Goal: Transaction & Acquisition: Purchase product/service

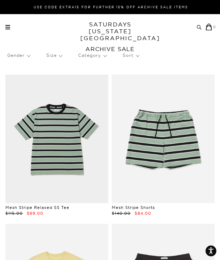
click at [200, 28] on circle at bounding box center [198, 26] width 3 height 3
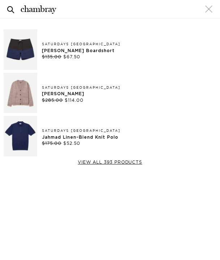
type input "chambray"
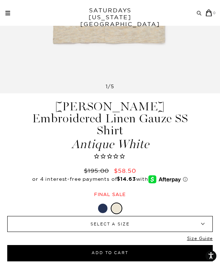
scroll to position [197, 0]
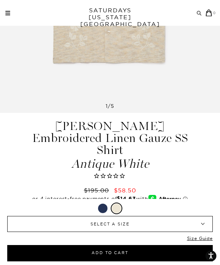
click at [117, 225] on span "SELECT A SIZE" at bounding box center [110, 223] width 172 height 15
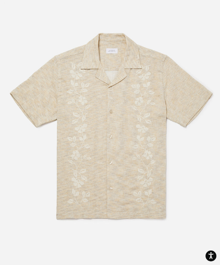
scroll to position [246, 0]
click at [122, 110] on img at bounding box center [112, 133] width 225 height 270
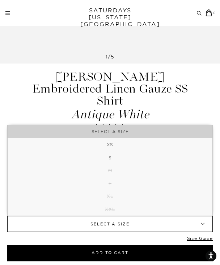
scroll to position [0, 0]
click at [139, 92] on h1 "Canty Embroidered Linen Gauze SS Shirt Antique White" at bounding box center [109, 96] width 159 height 50
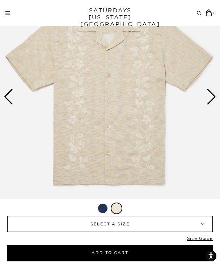
scroll to position [75, 0]
click at [206, 95] on img at bounding box center [110, 96] width 220 height 275
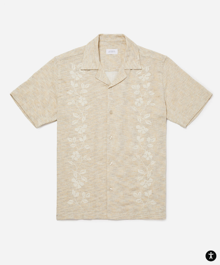
scroll to position [2, 0]
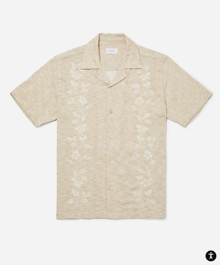
click at [212, 118] on img at bounding box center [112, 133] width 225 height 270
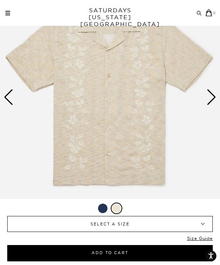
click at [210, 97] on div "Next slide" at bounding box center [212, 97] width 10 height 16
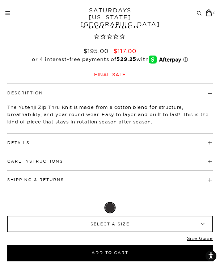
scroll to position [1140, 0]
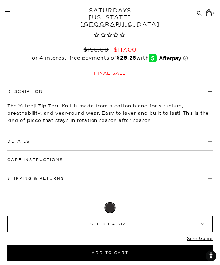
click at [112, 220] on span "SELECT A SIZE" at bounding box center [110, 223] width 172 height 15
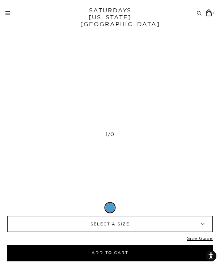
scroll to position [720, 0]
click at [157, 225] on span "SELECT A SIZE" at bounding box center [110, 223] width 172 height 15
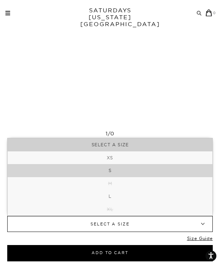
click at [120, 171] on li "S" at bounding box center [110, 170] width 205 height 13
select select "s"
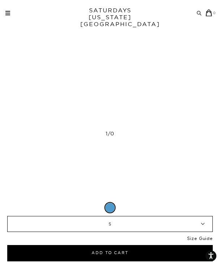
click at [188, 238] on link "Size Guide" at bounding box center [200, 239] width 26 height 9
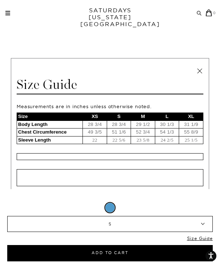
click at [210, 39] on span at bounding box center [110, 132] width 220 height 265
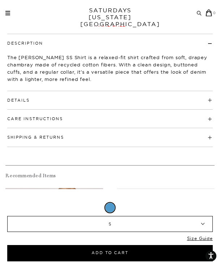
scroll to position [2008, 0]
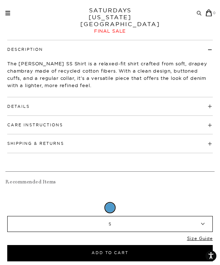
click at [99, 109] on h4 "Details" at bounding box center [110, 103] width 206 height 12
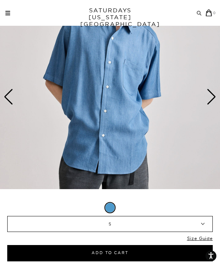
scroll to position [76, 0]
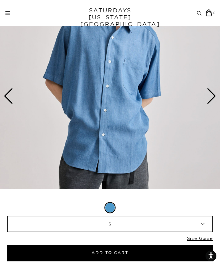
click at [207, 100] on div "Next slide" at bounding box center [212, 96] width 10 height 16
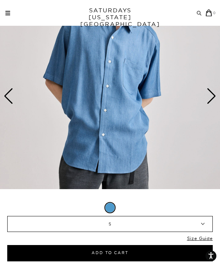
click at [207, 100] on div "Next slide" at bounding box center [212, 96] width 10 height 16
click at [105, 93] on img at bounding box center [110, 95] width 220 height 275
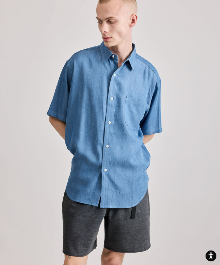
click at [105, 93] on img at bounding box center [112, 132] width 225 height 270
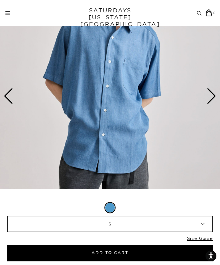
scroll to position [0, 0]
click at [105, 93] on img at bounding box center [110, 95] width 220 height 275
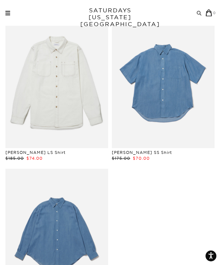
scroll to position [216, 0]
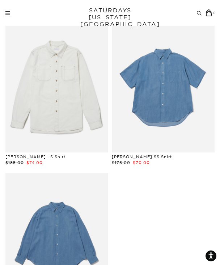
click at [161, 94] on link at bounding box center [163, 88] width 103 height 129
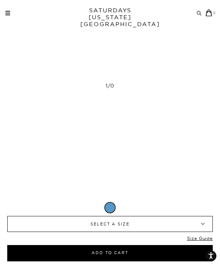
scroll to position [493, 0]
click at [129, 219] on span "SELECT A SIZE" at bounding box center [110, 223] width 172 height 15
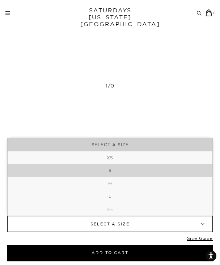
click at [119, 174] on li "S" at bounding box center [110, 170] width 205 height 13
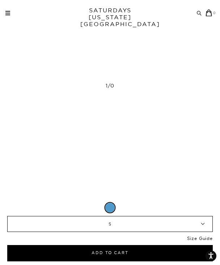
click at [200, 239] on link "Size Guide" at bounding box center [200, 239] width 26 height 9
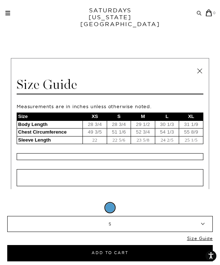
scroll to position [626, 0]
click at [195, 70] on link at bounding box center [200, 71] width 11 height 11
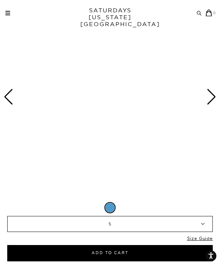
click at [113, 219] on span "S" at bounding box center [110, 223] width 172 height 15
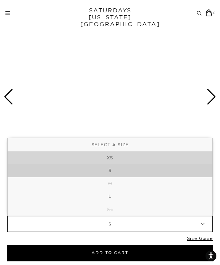
click at [114, 161] on li "XS" at bounding box center [110, 157] width 205 height 13
select select "xs"
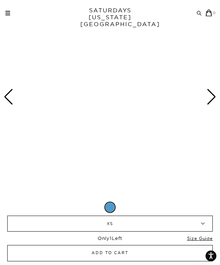
click at [105, 253] on button "Add to Cart" at bounding box center [110, 253] width 206 height 16
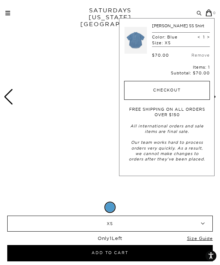
click at [168, 92] on button "Checkout" at bounding box center [167, 90] width 86 height 19
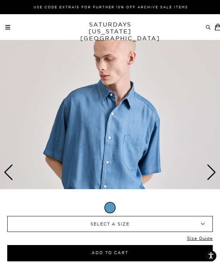
click at [207, 171] on div "Next slide" at bounding box center [212, 172] width 10 height 16
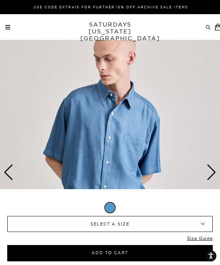
click at [207, 171] on div "Next slide" at bounding box center [212, 172] width 10 height 16
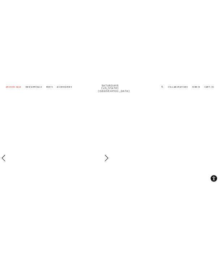
scroll to position [302, 0]
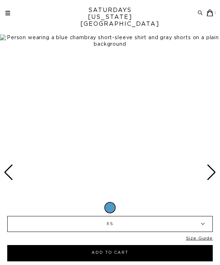
select select "xs"
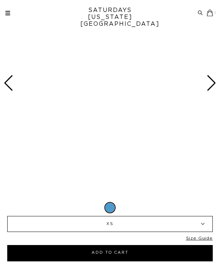
scroll to position [626, 0]
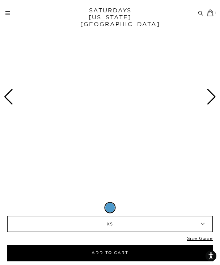
click at [209, 11] on icon at bounding box center [210, 12] width 7 height 7
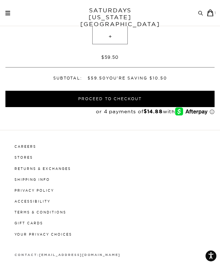
scroll to position [217, 0]
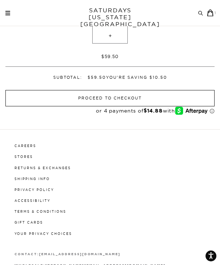
click at [78, 97] on button "Proceed to Checkout" at bounding box center [109, 98] width 209 height 16
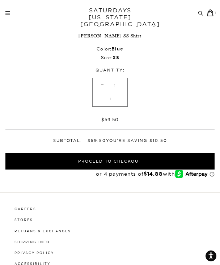
scroll to position [154, 0]
click at [101, 86] on span "-" at bounding box center [102, 85] width 10 height 14
type input "0"
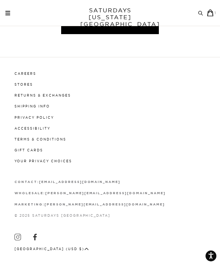
scroll to position [62, 0]
